Goal: Information Seeking & Learning: Learn about a topic

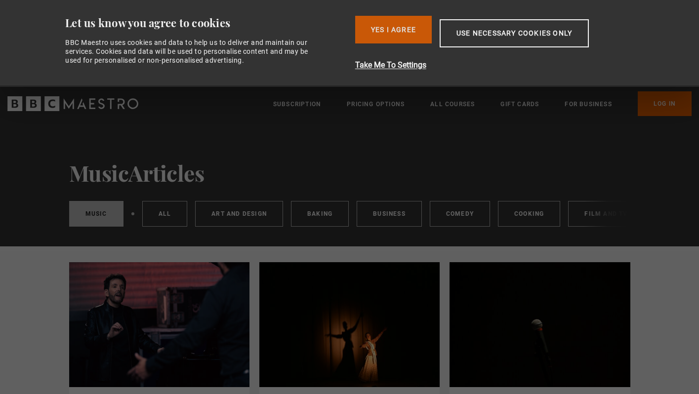
click at [399, 28] on button "Yes I Agree" at bounding box center [393, 30] width 77 height 28
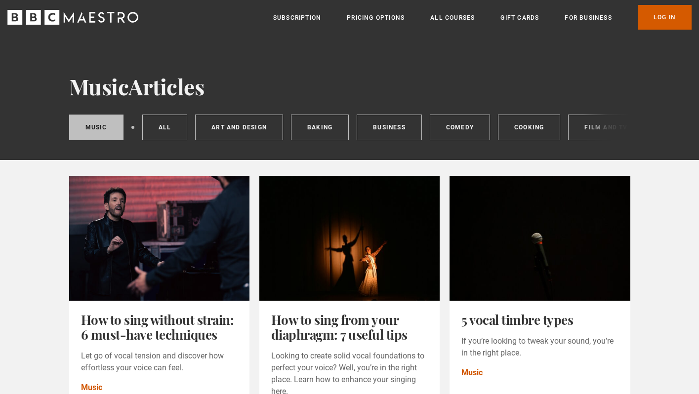
click at [669, 14] on link "Log In" at bounding box center [665, 17] width 54 height 25
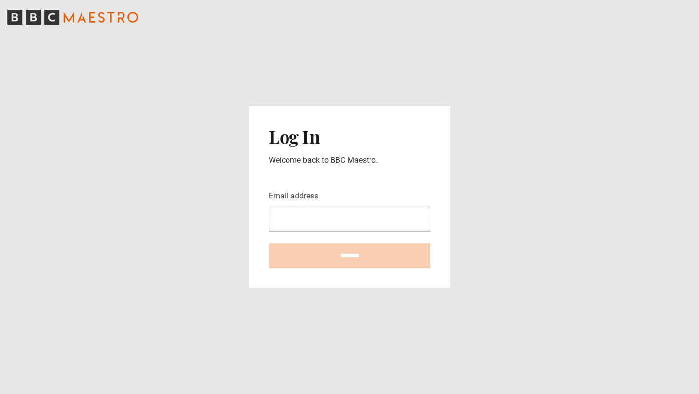
click at [330, 212] on input "Email address" at bounding box center [350, 219] width 162 height 26
type input "**********"
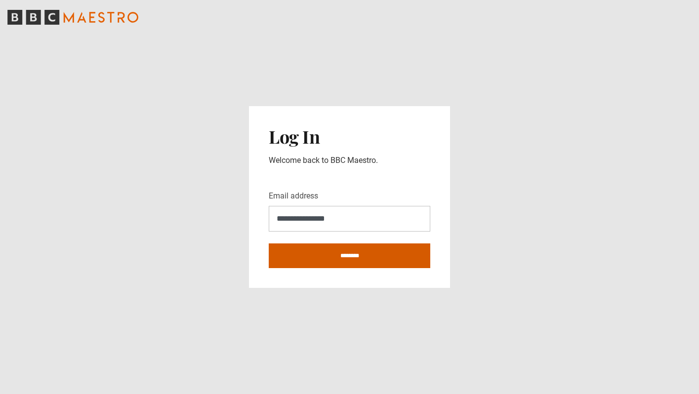
click at [359, 253] on input "********" at bounding box center [350, 256] width 162 height 25
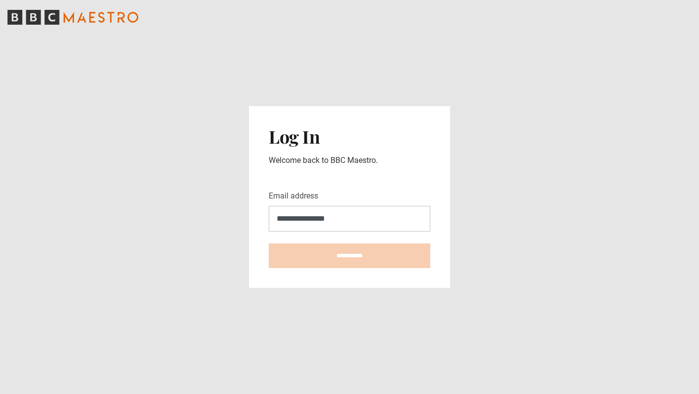
type input "**********"
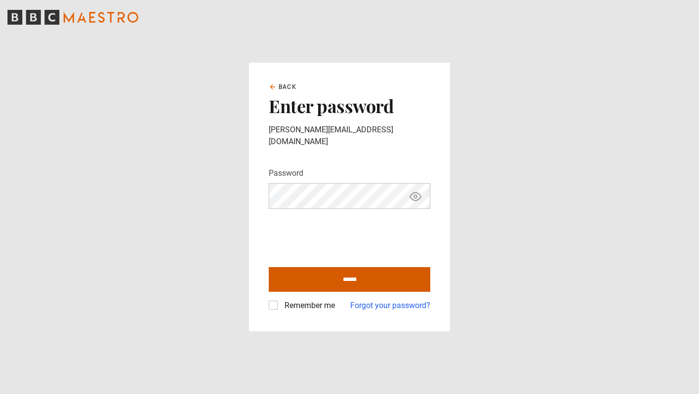
click at [346, 272] on input "******" at bounding box center [350, 279] width 162 height 25
type input "**********"
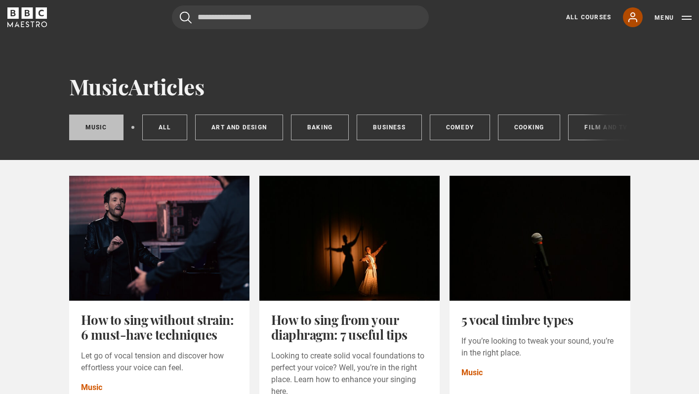
click at [630, 14] on icon at bounding box center [633, 17] width 12 height 12
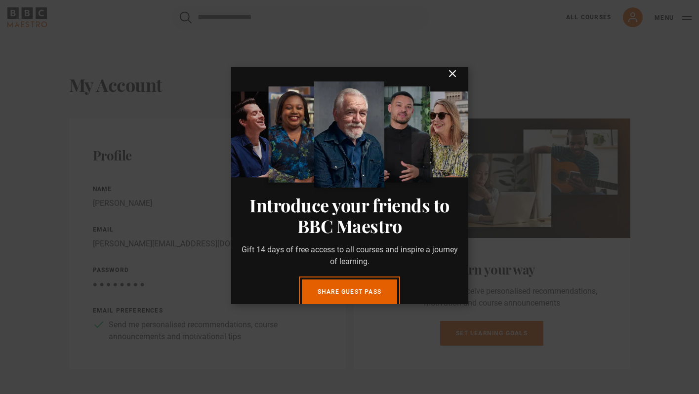
click at [456, 80] on icon "submit" at bounding box center [453, 74] width 12 height 12
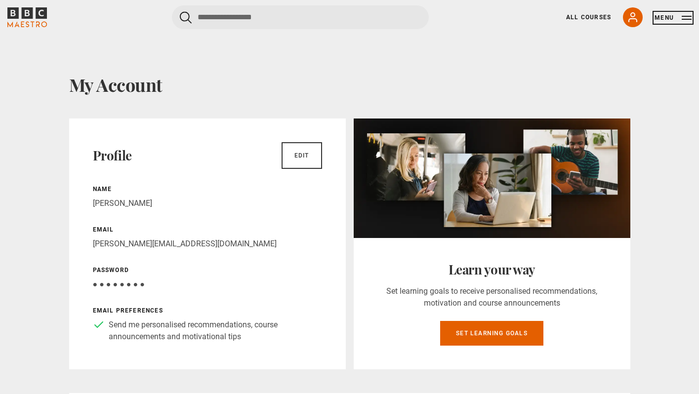
click at [669, 21] on button "Menu" at bounding box center [672, 18] width 37 height 10
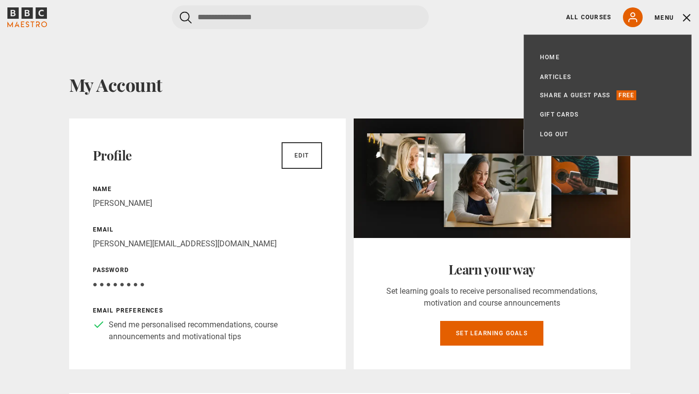
click at [458, 85] on h1 "My Account" at bounding box center [349, 84] width 561 height 21
click at [595, 17] on link "All Courses" at bounding box center [588, 17] width 45 height 9
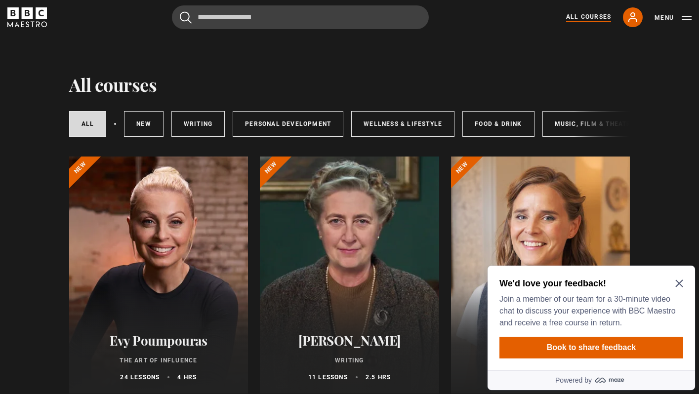
click at [681, 283] on icon "Close Maze Prompt" at bounding box center [679, 284] width 8 height 8
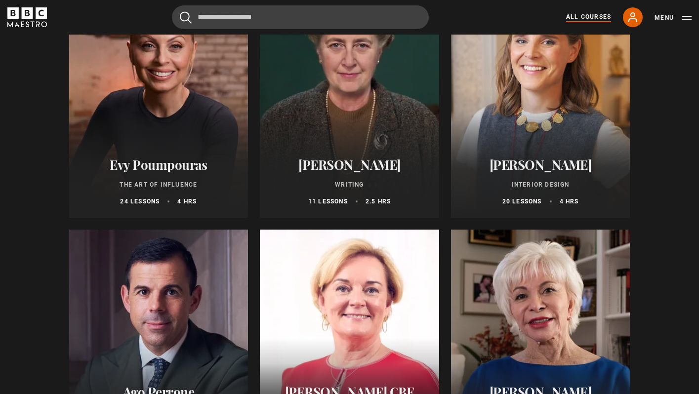
scroll to position [296, 0]
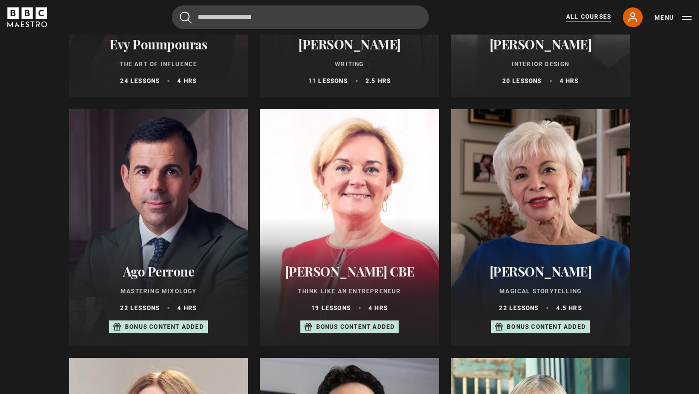
click at [525, 199] on div at bounding box center [540, 227] width 179 height 237
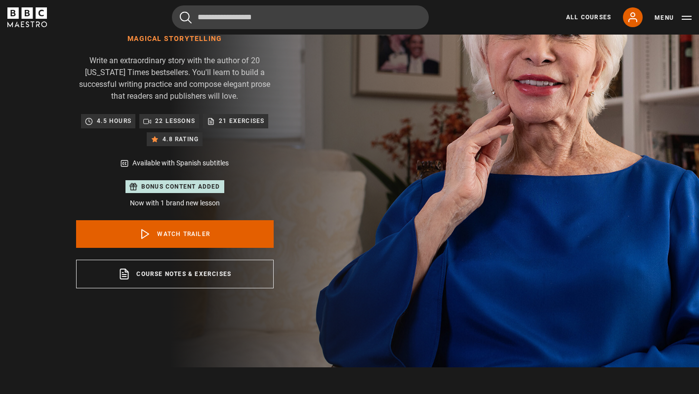
scroll to position [125, 0]
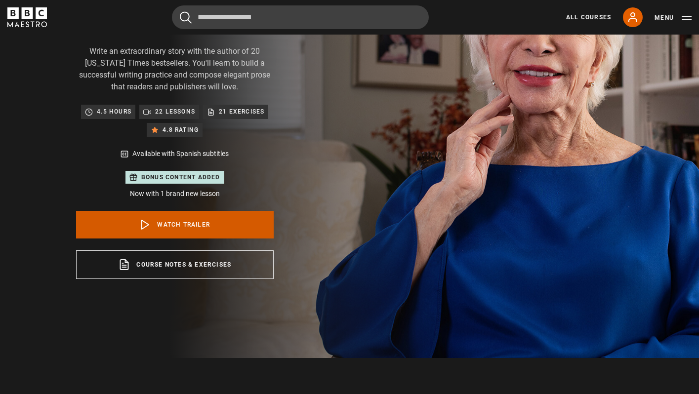
click at [165, 232] on link "Watch Trailer" at bounding box center [175, 225] width 198 height 28
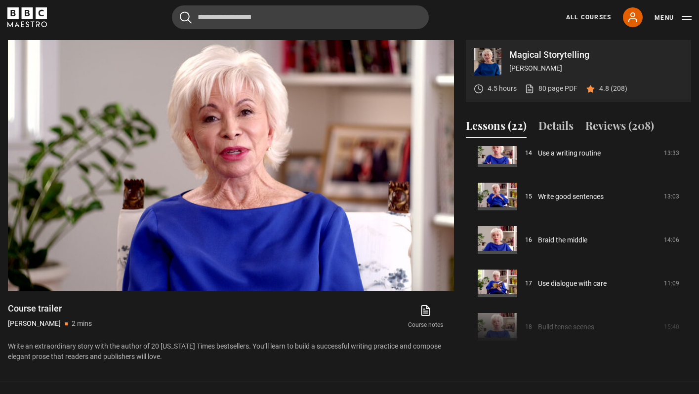
scroll to position [643, 0]
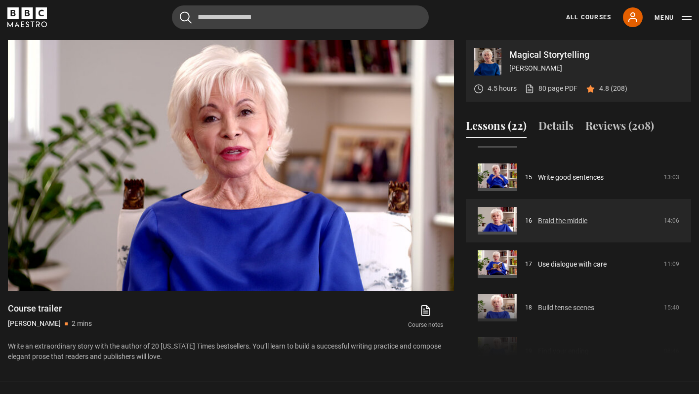
click at [587, 219] on link "Braid the middle" at bounding box center [562, 221] width 49 height 10
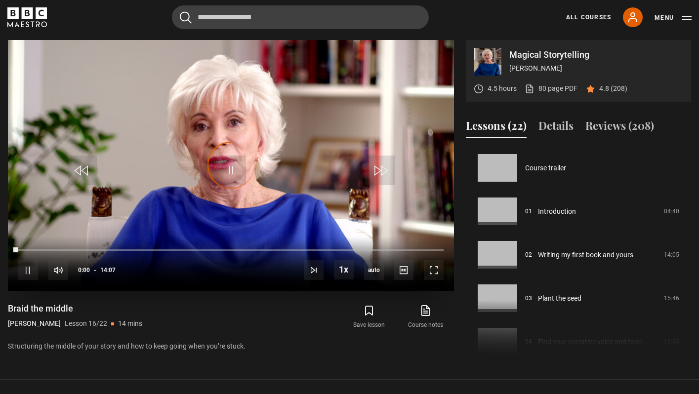
scroll to position [652, 0]
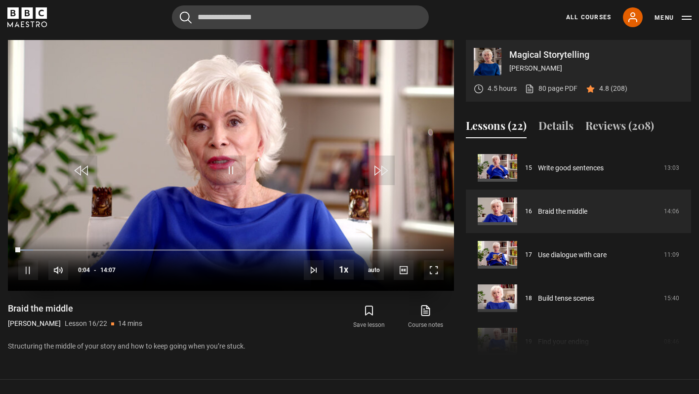
click at [91, 246] on div "10s Skip Back 10 seconds Pause 10s Skip Forward 10 seconds Loaded : 3.54% 00:36…" at bounding box center [231, 264] width 446 height 55
click at [103, 252] on div "10s Skip Back 10 seconds Pause 10s Skip Forward 10 seconds Loaded : 4.72% 02:43…" at bounding box center [231, 264] width 446 height 55
click at [114, 247] on div "10s Skip Back 10 seconds Pause 10s Skip Forward 10 seconds Loaded : 4.72% 03:01…" at bounding box center [231, 264] width 446 height 55
click at [115, 249] on div "Loaded : 5.90% 03:12 00:09" at bounding box center [230, 249] width 425 height 3
click at [235, 171] on span "Video Player" at bounding box center [231, 171] width 30 height 30
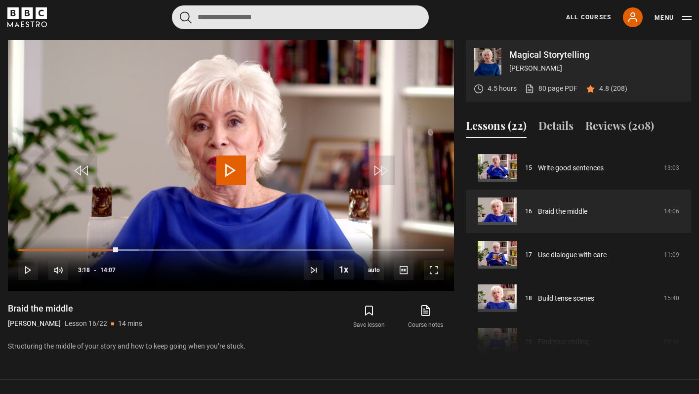
click at [324, 15] on input "Search" at bounding box center [300, 17] width 257 height 24
type input "******"
click at [180, 11] on button "submit" at bounding box center [186, 17] width 12 height 12
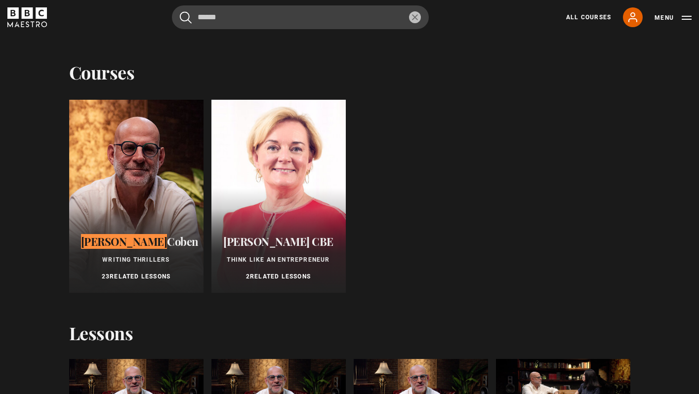
click at [141, 207] on div at bounding box center [136, 196] width 134 height 193
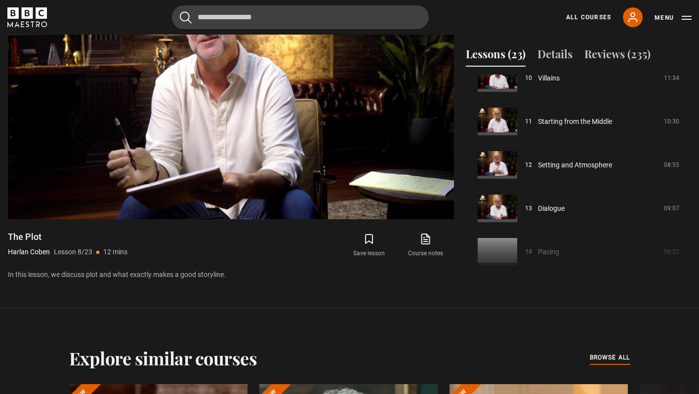
scroll to position [478, 0]
